Goal: Task Accomplishment & Management: Use online tool/utility

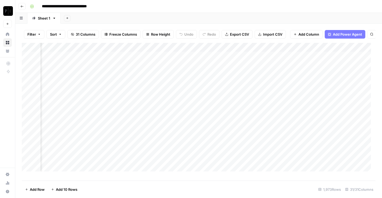
scroll to position [0, 559]
click at [183, 52] on div "Add Column" at bounding box center [198, 110] width 353 height 134
click at [192, 66] on span "All Rows" at bounding box center [203, 64] width 34 height 5
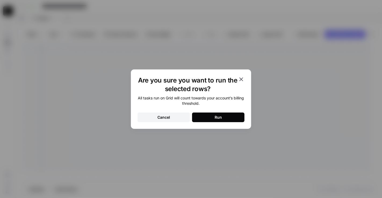
click at [214, 120] on button "Run" at bounding box center [218, 118] width 52 height 10
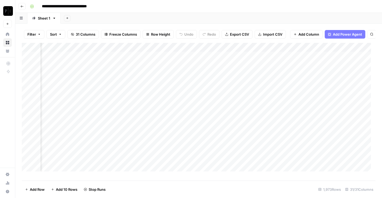
click at [184, 52] on div "Add Column" at bounding box center [198, 110] width 353 height 134
click at [183, 62] on div "Add Column" at bounding box center [198, 110] width 353 height 134
click at [183, 69] on div "Add Column" at bounding box center [198, 110] width 353 height 134
click at [184, 79] on div "Add Column" at bounding box center [198, 110] width 353 height 134
click at [184, 87] on div "Add Column" at bounding box center [198, 110] width 353 height 134
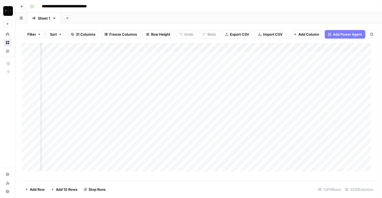
click at [183, 97] on div "Add Column" at bounding box center [198, 110] width 353 height 134
click at [183, 106] on div "Add Column" at bounding box center [198, 110] width 353 height 134
click at [183, 115] on div "Add Column" at bounding box center [198, 110] width 353 height 134
click at [184, 124] on div "Add Column" at bounding box center [198, 110] width 353 height 134
click at [184, 107] on div "Add Column" at bounding box center [198, 110] width 353 height 134
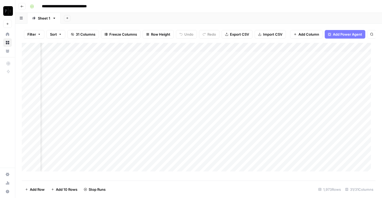
click at [184, 133] on div "Add Column" at bounding box center [198, 110] width 353 height 134
click at [185, 143] on div "Add Column" at bounding box center [198, 110] width 353 height 134
click at [184, 151] on div "Add Column" at bounding box center [198, 110] width 353 height 134
click at [184, 161] on div "Add Column" at bounding box center [198, 110] width 353 height 134
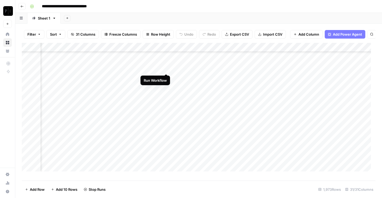
click at [166, 68] on div "Add Column" at bounding box center [198, 110] width 353 height 134
click at [166, 79] on div "Add Column" at bounding box center [198, 110] width 353 height 134
click at [165, 87] on div "Add Column" at bounding box center [198, 110] width 353 height 134
click at [165, 95] on div "Add Column" at bounding box center [198, 110] width 353 height 134
click at [165, 104] on div "Add Column" at bounding box center [198, 110] width 353 height 134
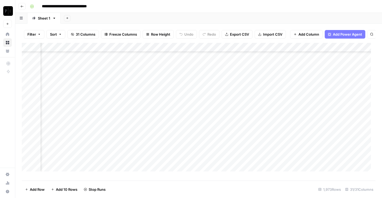
click at [167, 116] on div "Add Column" at bounding box center [198, 110] width 353 height 134
click at [167, 125] on div "Add Column" at bounding box center [198, 110] width 353 height 134
click at [166, 134] on div "Add Column" at bounding box center [198, 110] width 353 height 134
